Goal: Task Accomplishment & Management: Complete application form

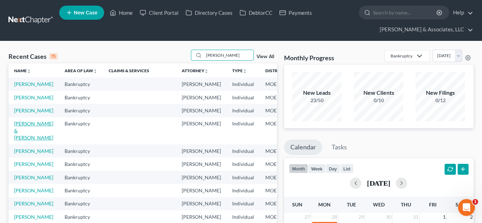
type input "[PERSON_NAME]"
click at [27, 141] on link "[PERSON_NAME] & [PERSON_NAME]" at bounding box center [33, 131] width 39 height 20
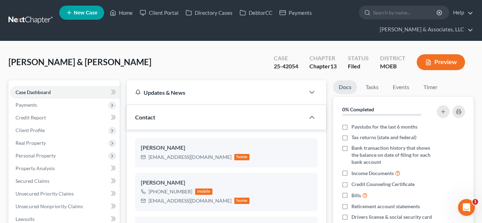
scroll to position [254, 0]
click at [37, 133] on span "Client Profile" at bounding box center [30, 130] width 29 height 6
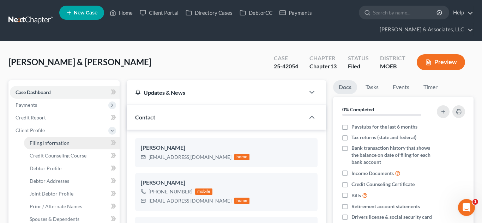
click at [45, 142] on span "Filing Information" at bounding box center [50, 143] width 40 height 6
select select "1"
select select "3"
select select "26"
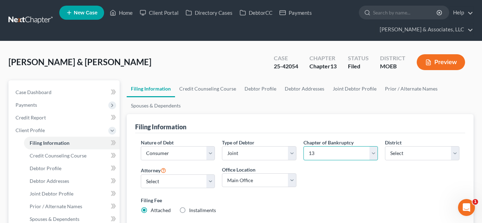
click at [322, 157] on select "Select 7 11 12 13" at bounding box center [340, 153] width 74 height 14
select select "0"
click at [303, 146] on select "Select 7 11 12 13" at bounding box center [340, 153] width 74 height 14
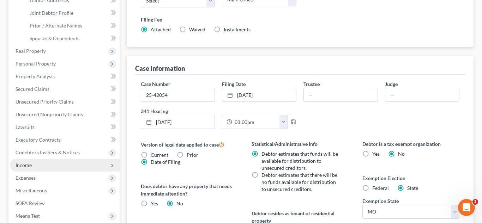
scroll to position [185, 0]
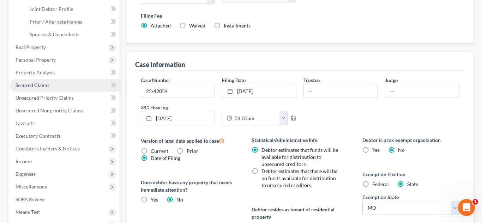
click at [32, 85] on span "Secured Claims" at bounding box center [33, 85] width 34 height 6
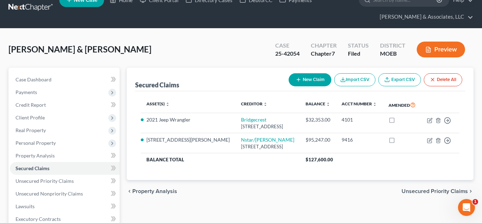
scroll to position [13, 0]
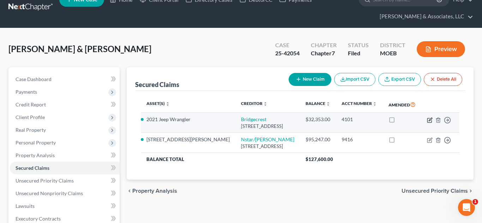
click at [427, 119] on icon "button" at bounding box center [430, 120] width 6 height 6
select select "3"
select select "10"
select select "2"
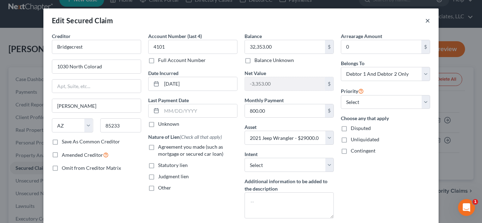
click at [428, 23] on button "×" at bounding box center [427, 20] width 5 height 8
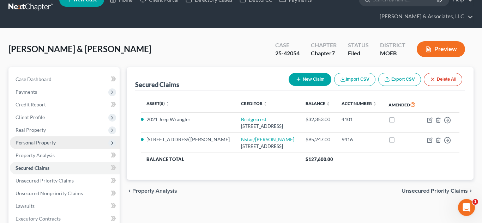
click at [39, 142] on span "Personal Property" at bounding box center [36, 143] width 40 height 6
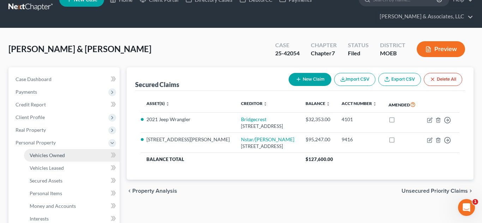
click at [48, 154] on span "Vehicles Owned" at bounding box center [47, 155] width 35 height 6
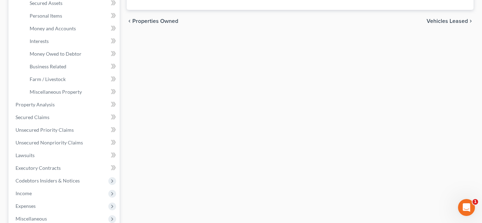
scroll to position [192, 0]
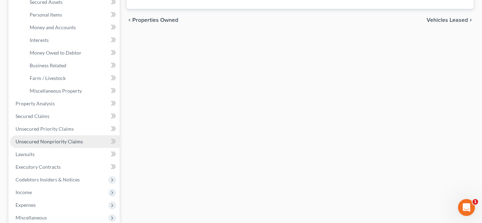
click at [56, 143] on span "Unsecured Nonpriority Claims" at bounding box center [49, 142] width 67 height 6
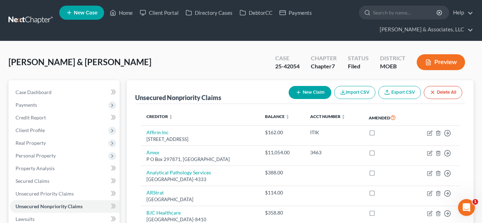
click at [464, 207] on icon "Open Intercom Messenger" at bounding box center [466, 208] width 12 height 12
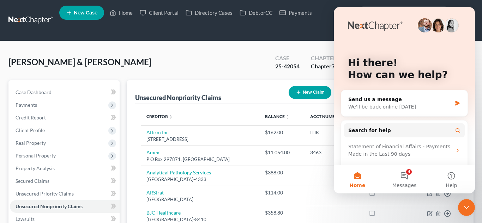
click at [468, 210] on icon "Close Intercom Messenger" at bounding box center [466, 207] width 8 height 8
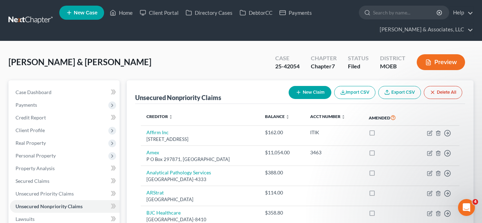
click at [309, 91] on button "New Claim" at bounding box center [309, 92] width 43 height 13
select select "2"
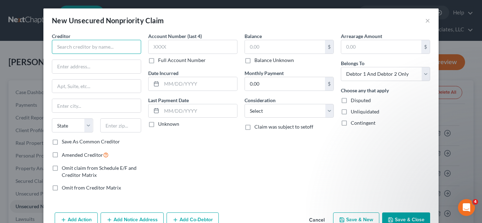
click at [83, 47] on input "text" at bounding box center [96, 47] width 89 height 14
type input "Pulmonary Consultants"
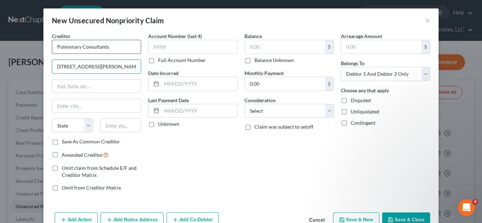
type input "[STREET_ADDRESS][PERSON_NAME]"
type input "63136"
type input "Saint Louis"
select select "26"
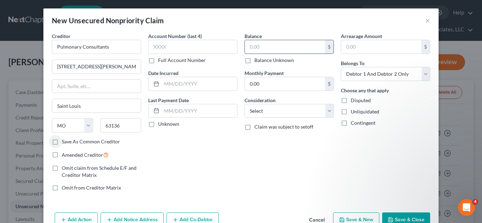
click at [258, 44] on input "text" at bounding box center [285, 46] width 80 height 13
type input "688"
select select "9"
click at [398, 216] on button "Save & Close" at bounding box center [406, 220] width 48 height 15
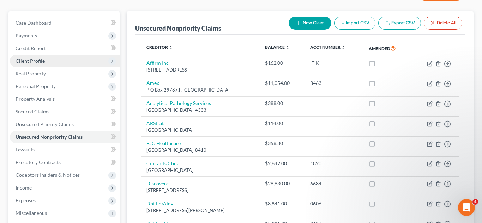
scroll to position [73, 0]
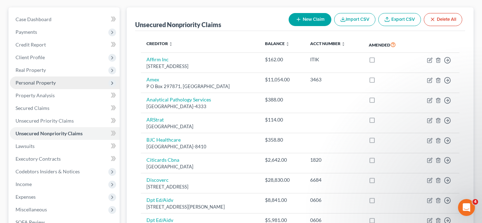
click at [27, 87] on span "Personal Property" at bounding box center [65, 82] width 110 height 13
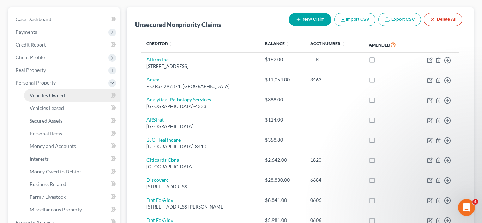
click at [37, 93] on span "Vehicles Owned" at bounding box center [47, 95] width 35 height 6
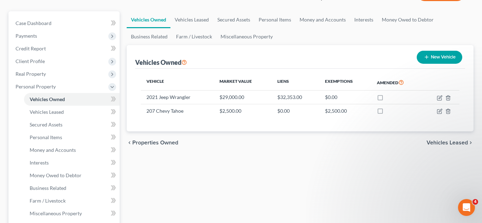
scroll to position [74, 0]
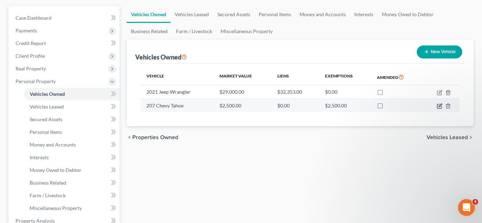
click at [440, 105] on icon "button" at bounding box center [439, 106] width 6 height 6
select select "0"
select select "1"
select select "0"
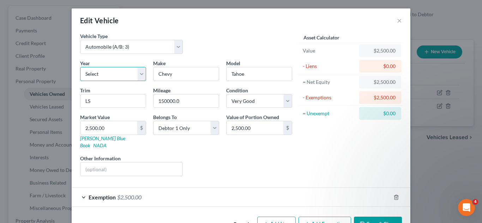
click at [120, 70] on select "Select 2026 2025 2024 2023 2022 2021 2020 2019 2018 2017 2016 2015 2014 2013 20…" at bounding box center [113, 74] width 66 height 14
select select "9"
click at [80, 67] on select "Select 2026 2025 2024 2023 2022 2021 2020 2019 2018 2017 2016 2015 2014 2013 20…" at bounding box center [113, 74] width 66 height 14
click at [172, 99] on input "150000.0" at bounding box center [185, 100] width 65 height 13
click at [368, 217] on button "Save & Close" at bounding box center [378, 224] width 48 height 15
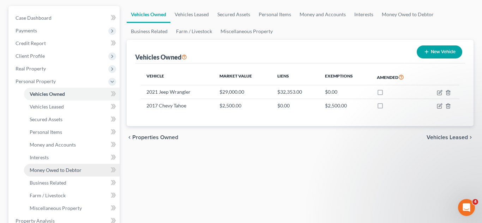
scroll to position [210, 0]
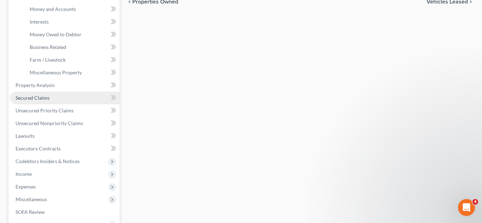
click at [36, 101] on link "Secured Claims" at bounding box center [65, 98] width 110 height 13
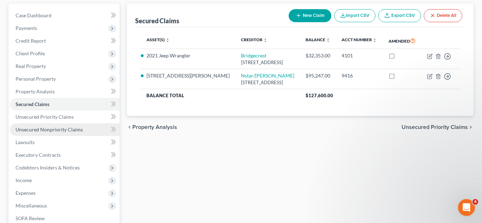
scroll to position [80, 0]
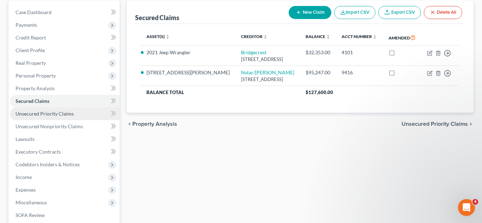
click at [49, 115] on span "Unsecured Priority Claims" at bounding box center [45, 114] width 58 height 6
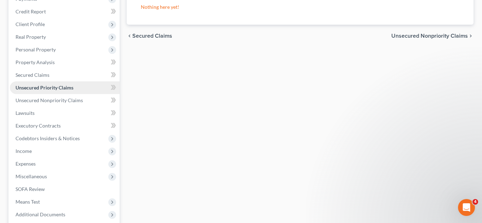
scroll to position [113, 0]
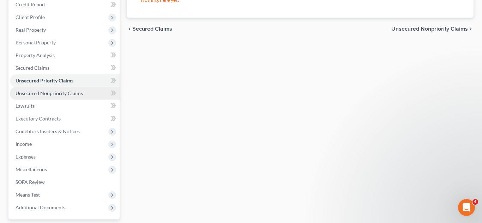
click at [47, 91] on span "Unsecured Nonpriority Claims" at bounding box center [49, 93] width 67 height 6
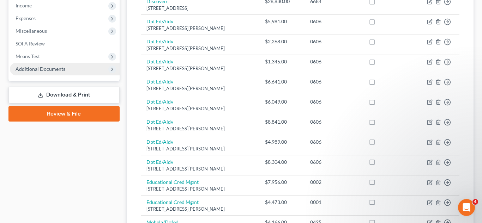
scroll to position [193, 0]
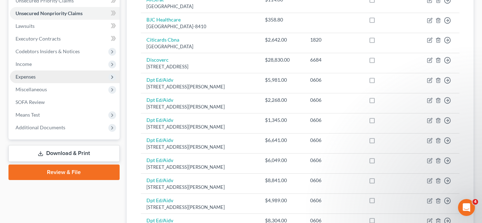
click at [48, 76] on span "Expenses" at bounding box center [65, 76] width 110 height 13
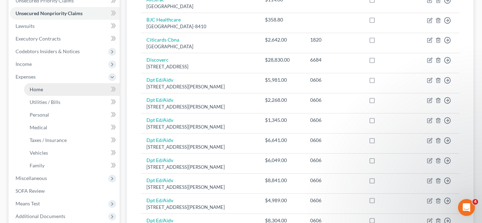
click at [50, 87] on link "Home" at bounding box center [72, 89] width 96 height 13
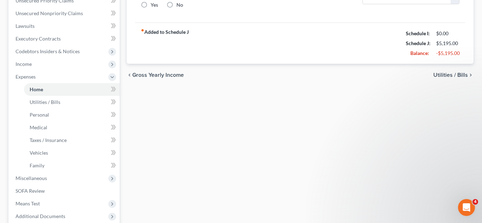
type input "970.00"
type input "0.00"
radio input "true"
type input "0.00"
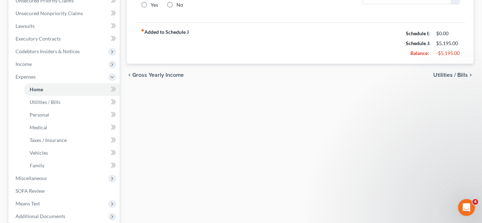
type input "0.00"
type input "100.00"
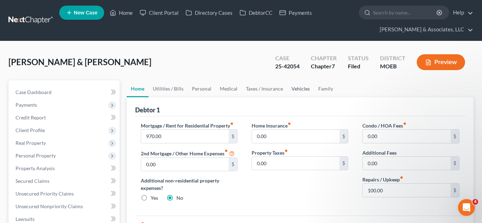
click at [302, 92] on link "Vehicles" at bounding box center [300, 88] width 27 height 17
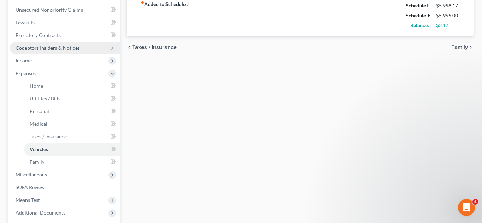
scroll to position [210, 0]
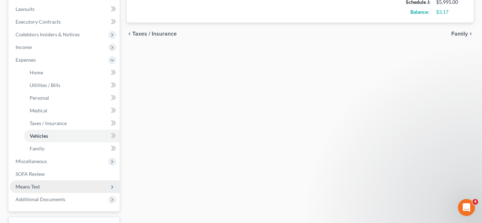
click at [42, 186] on span "Means Test" at bounding box center [65, 186] width 110 height 13
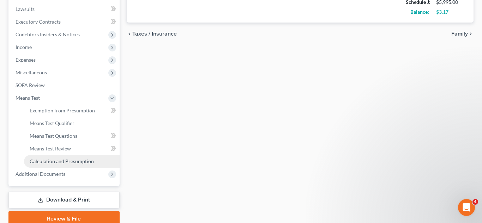
click at [45, 160] on span "Calculation and Presumption" at bounding box center [62, 161] width 64 height 6
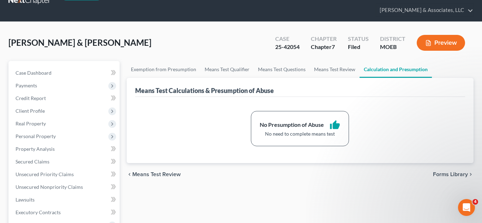
scroll to position [20, 0]
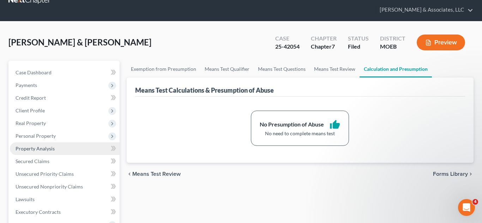
click at [57, 148] on link "Property Analysis" at bounding box center [65, 148] width 110 height 13
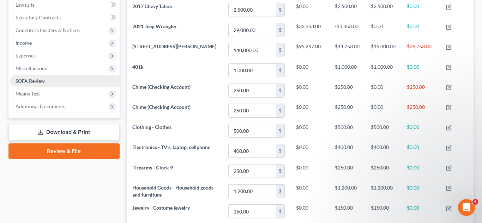
scroll to position [136, 0]
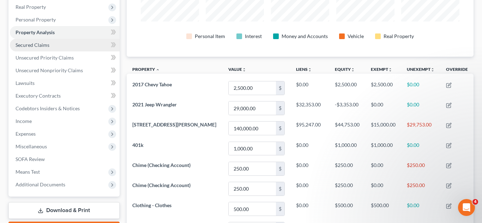
click at [31, 44] on span "Secured Claims" at bounding box center [33, 45] width 34 height 6
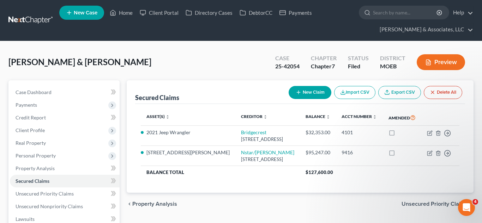
click at [309, 93] on button "New Claim" at bounding box center [309, 92] width 43 height 13
select select "0"
select select "2"
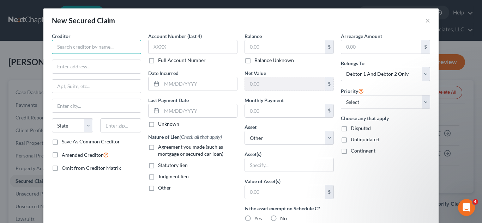
click at [96, 45] on input "text" at bounding box center [96, 47] width 89 height 14
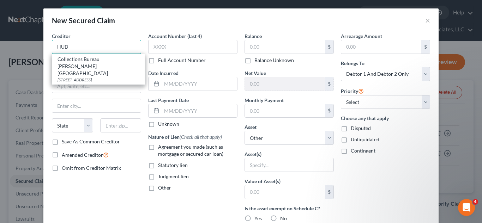
type input "HUD"
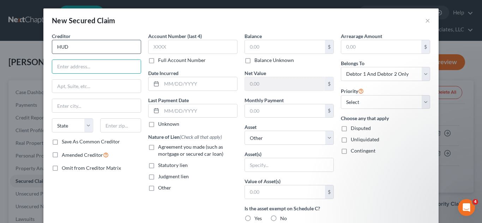
paste input "[STREET_ADDRESS][PERSON_NAME]"
type input "[STREET_ADDRESS][PERSON_NAME]"
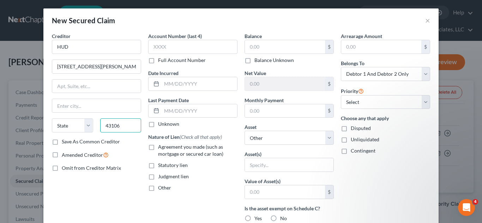
type input "43106"
type input "[GEOGRAPHIC_DATA]"
select select "36"
click at [258, 169] on input "text" at bounding box center [289, 164] width 88 height 13
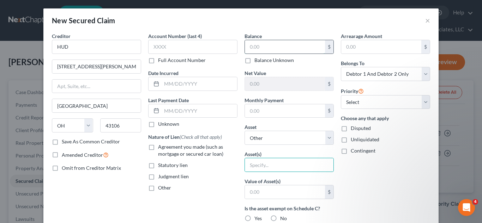
click at [255, 45] on input "text" at bounding box center [285, 46] width 80 height 13
type input "10,898.24"
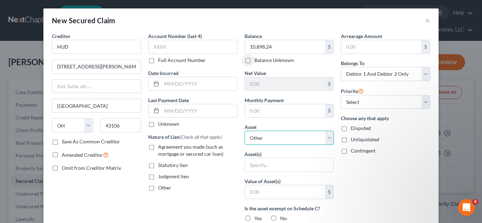
click at [330, 137] on select "Select Other Multiple Assets Clothing - Clothes - $500.0 Electronics - TV's, la…" at bounding box center [288, 138] width 89 height 14
select select "13"
click at [244, 131] on select "Select Other Multiple Assets Clothing - Clothes - $500.0 Electronics - TV's, la…" at bounding box center [288, 138] width 89 height 14
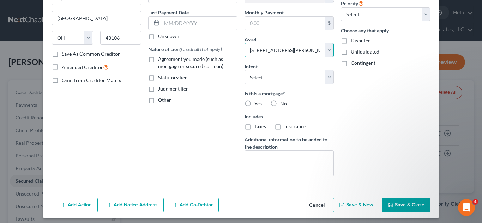
scroll to position [91, 0]
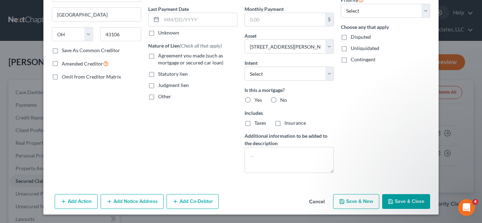
click at [397, 203] on button "Save & Close" at bounding box center [406, 201] width 48 height 15
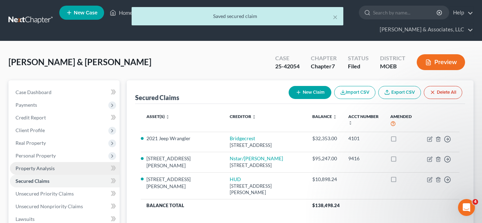
click at [43, 168] on span "Property Analysis" at bounding box center [35, 168] width 39 height 6
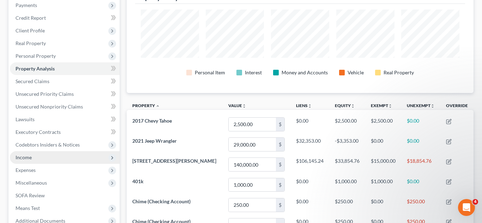
scroll to position [99, 0]
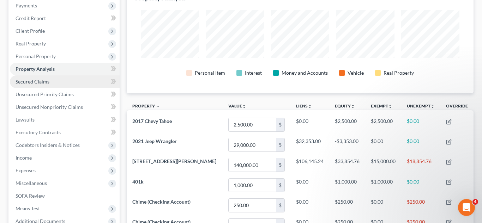
click at [45, 81] on span "Secured Claims" at bounding box center [33, 82] width 34 height 6
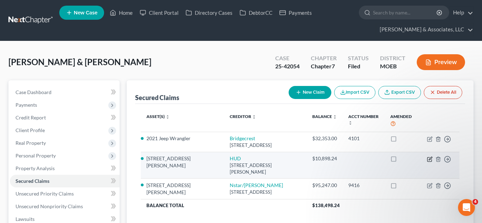
click at [429, 158] on icon "button" at bounding box center [430, 160] width 6 height 6
select select "36"
select select "13"
select select "2"
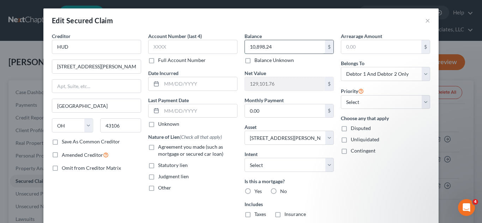
click at [256, 44] on input "10,898.24" at bounding box center [285, 46] width 80 height 13
type input "18,898.24"
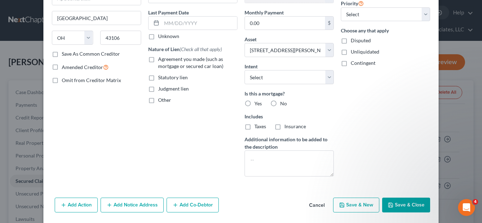
scroll to position [92, 0]
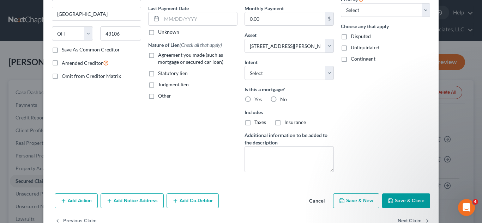
click at [418, 206] on button "Save & Close" at bounding box center [406, 201] width 48 height 15
select select
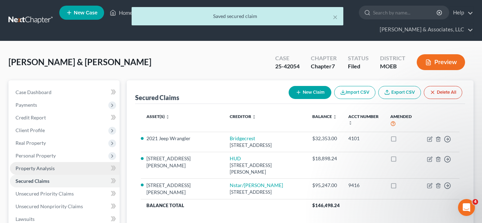
click at [20, 166] on span "Property Analysis" at bounding box center [35, 168] width 39 height 6
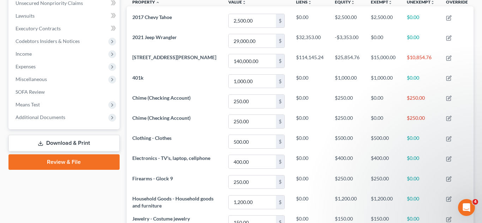
scroll to position [206, 0]
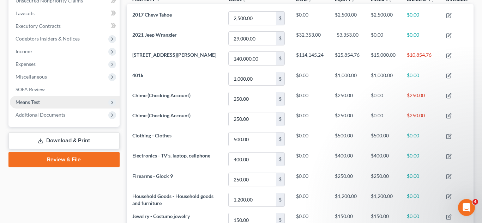
click at [50, 103] on span "Means Test" at bounding box center [65, 102] width 110 height 13
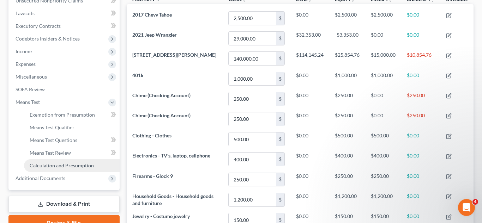
click at [73, 164] on span "Calculation and Presumption" at bounding box center [62, 165] width 64 height 6
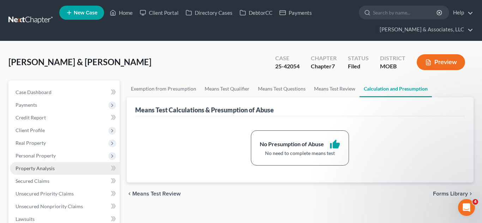
click at [41, 166] on span "Property Analysis" at bounding box center [35, 168] width 39 height 6
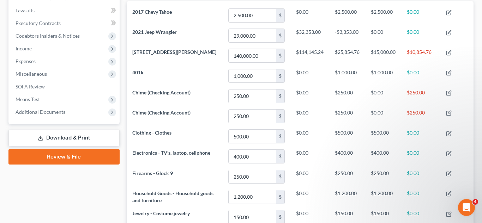
scroll to position [214, 0]
